Goal: Information Seeking & Learning: Learn about a topic

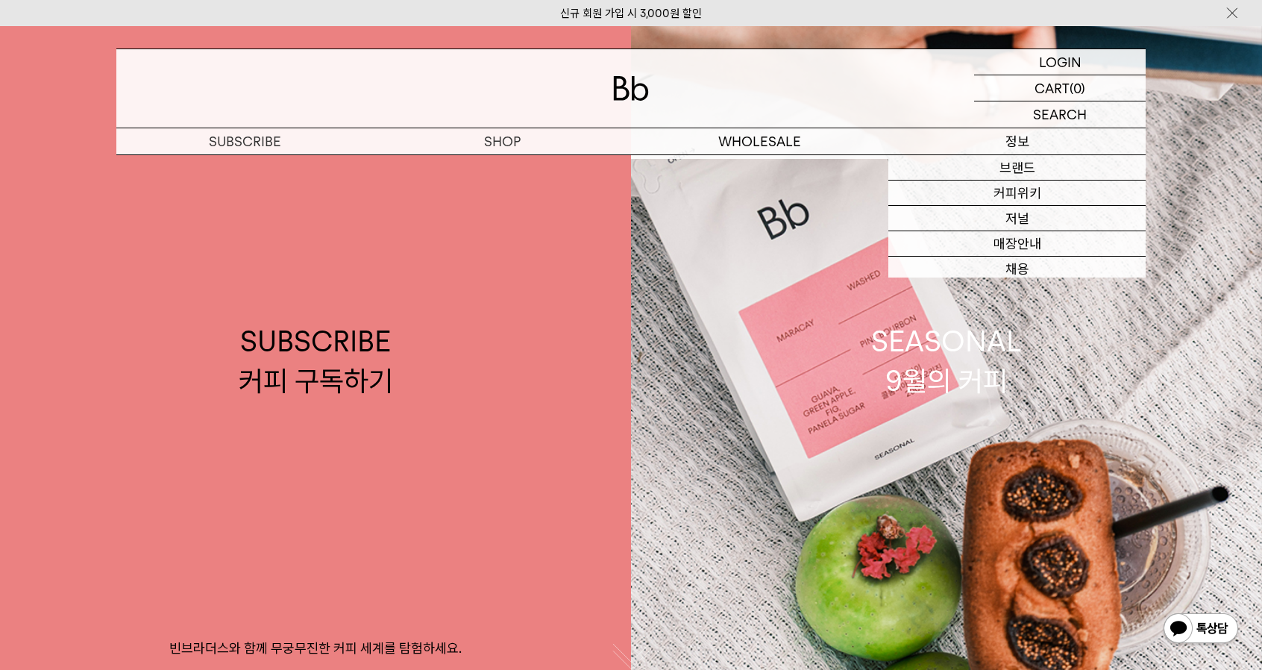
click at [974, 145] on p "정보" at bounding box center [1016, 141] width 257 height 26
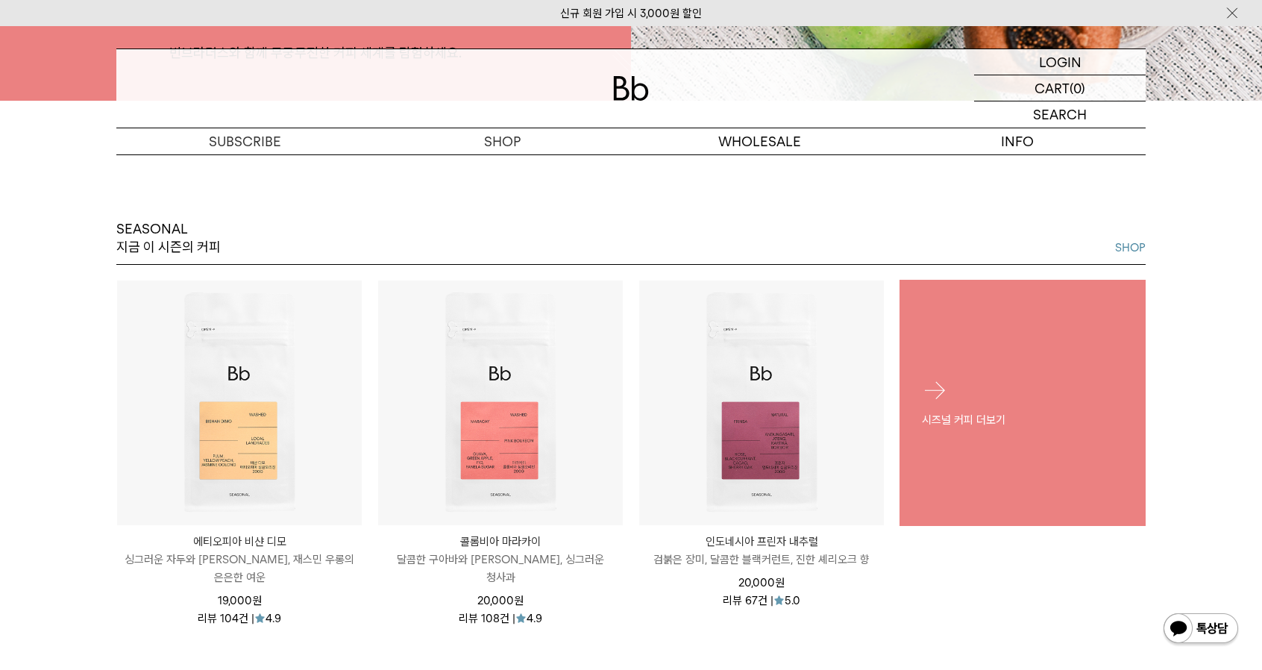
scroll to position [597, 0]
click at [1034, 466] on link "시즈널 커피 더보기" at bounding box center [1022, 401] width 246 height 246
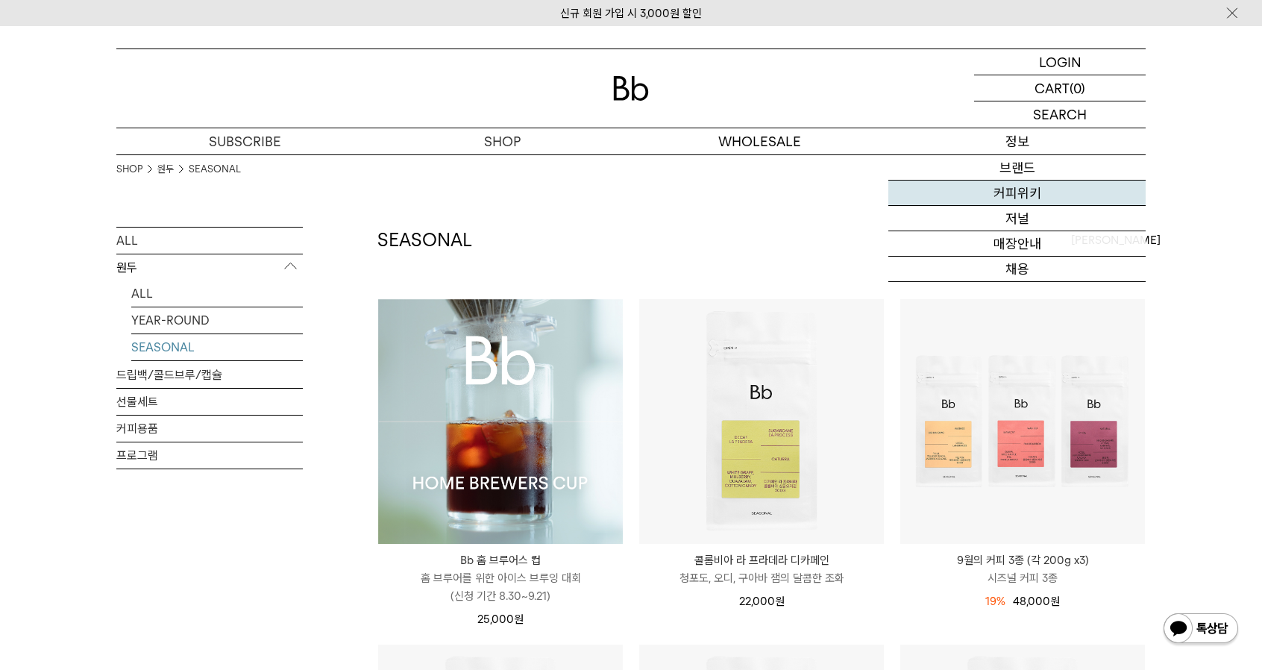
click at [1030, 189] on link "커피위키" at bounding box center [1016, 192] width 257 height 25
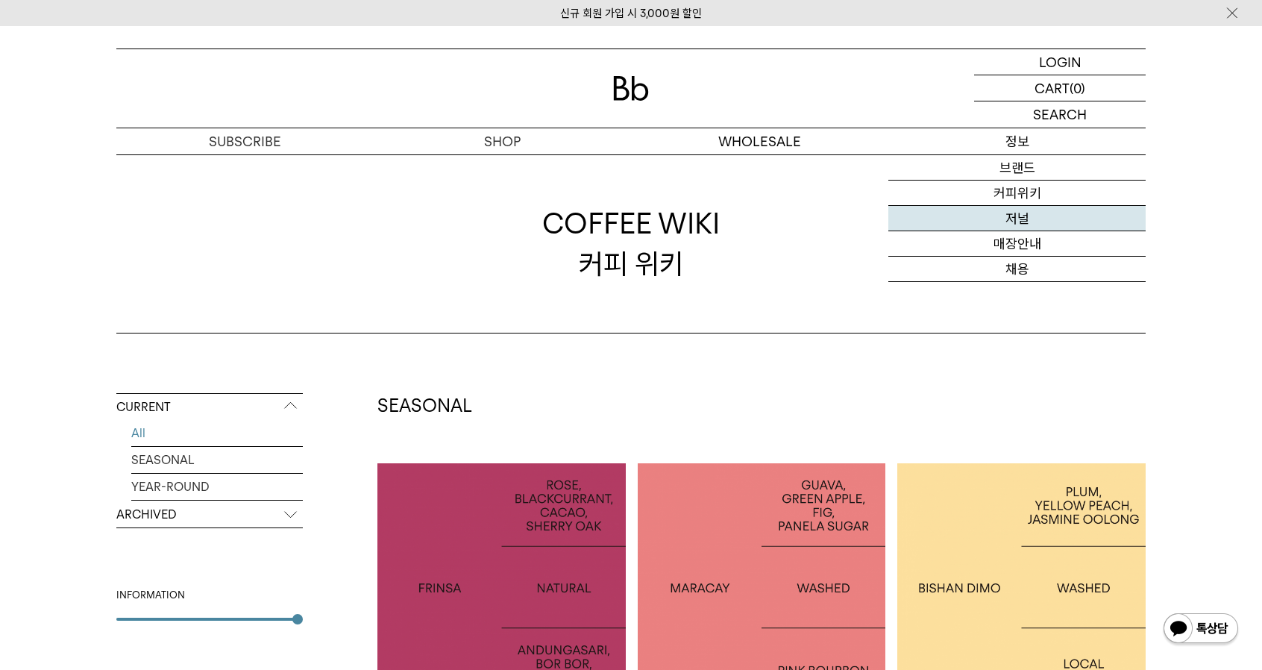
click at [1011, 213] on link "저널" at bounding box center [1016, 218] width 257 height 25
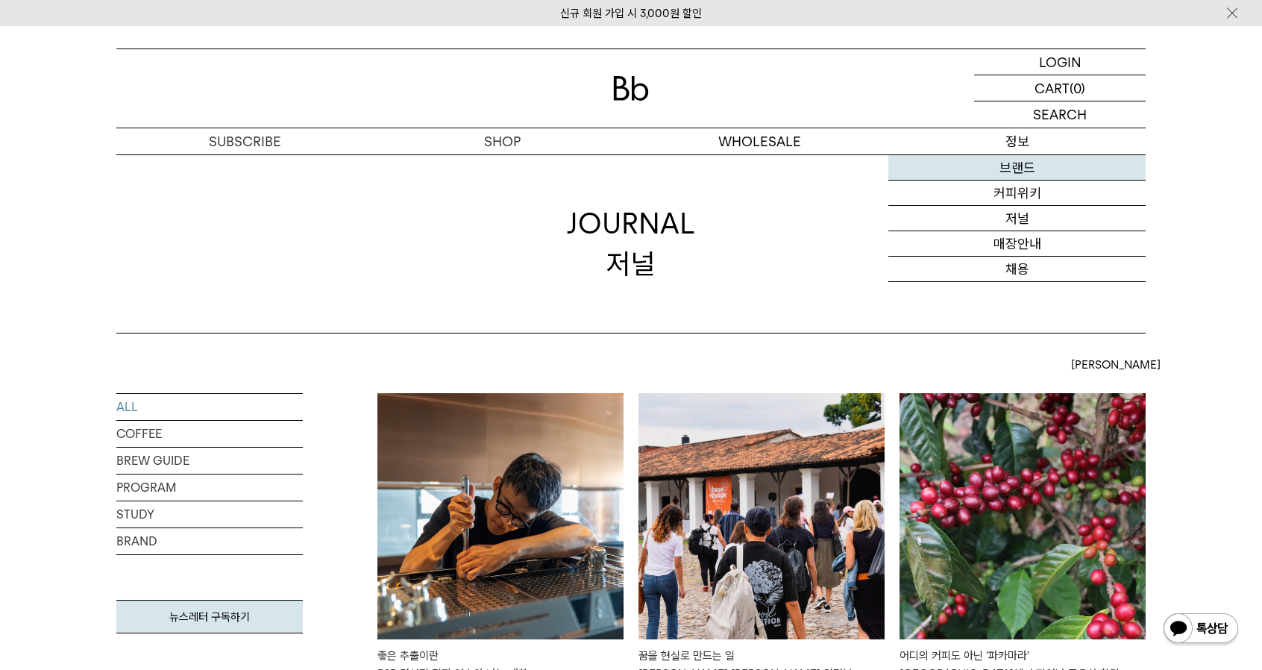
click at [1013, 167] on link "브랜드" at bounding box center [1016, 167] width 257 height 25
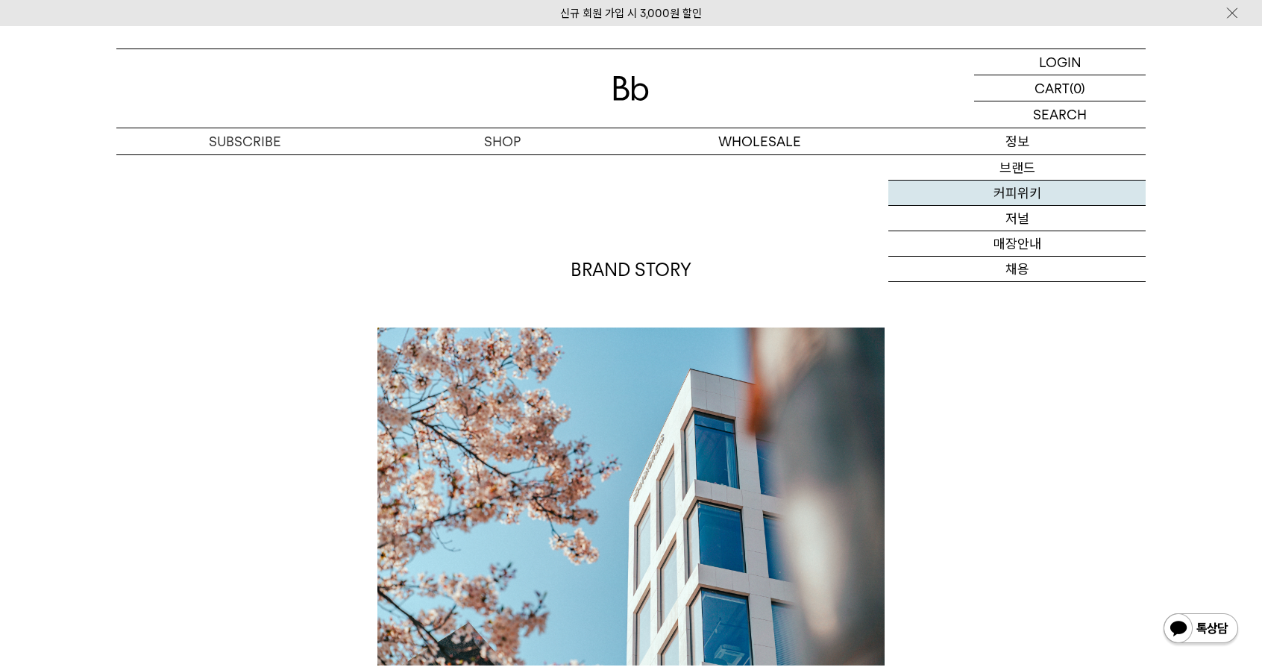
click at [1023, 193] on link "커피위키" at bounding box center [1016, 192] width 257 height 25
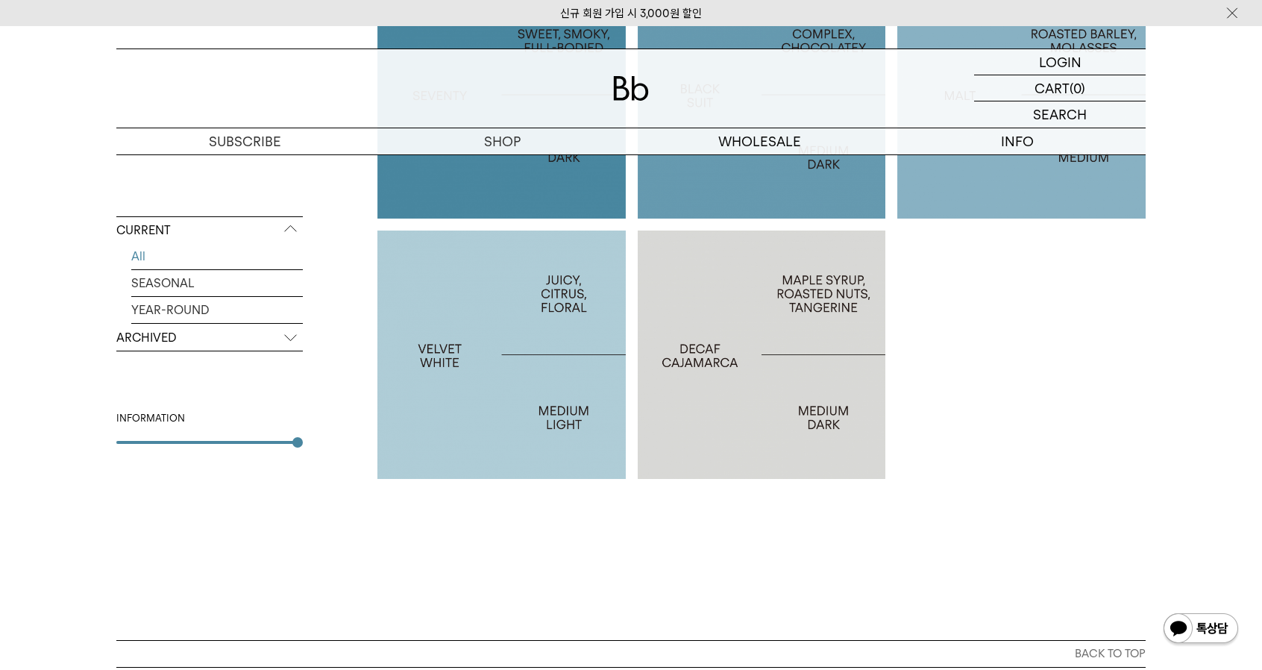
scroll to position [1195, 0]
